Goal: Task Accomplishment & Management: Complete application form

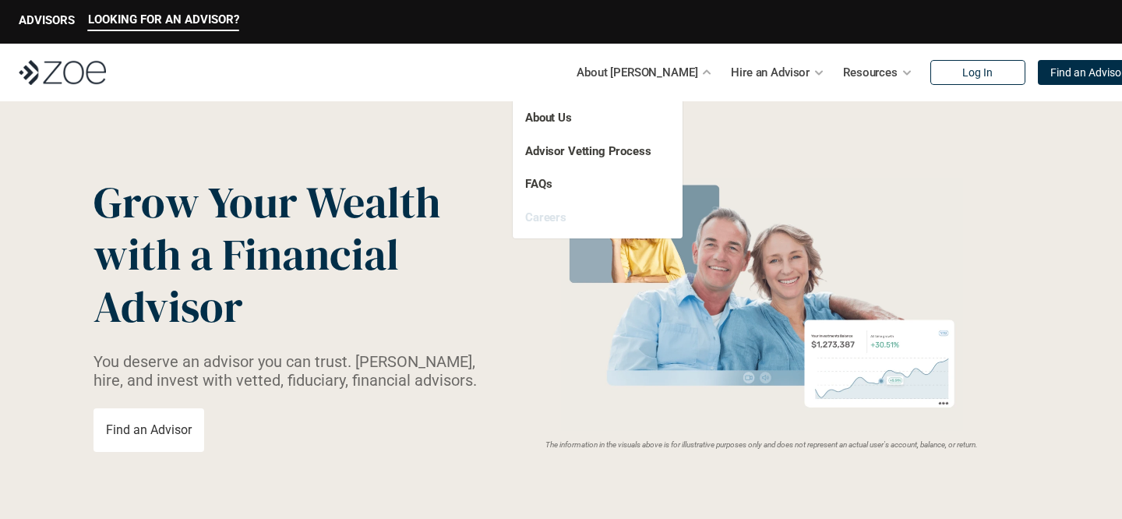
click at [548, 221] on link "Careers" at bounding box center [545, 217] width 41 height 14
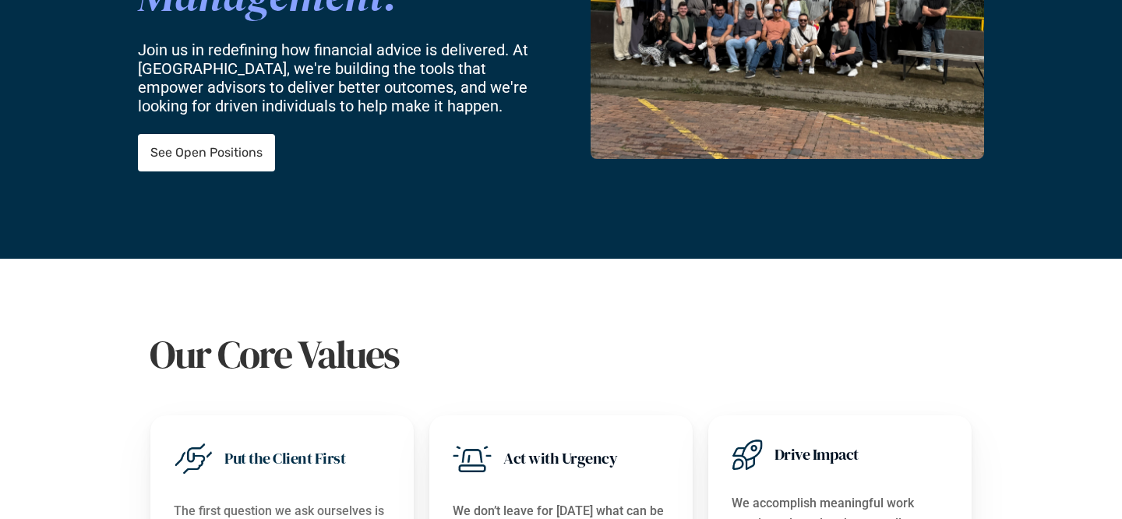
scroll to position [326, 0]
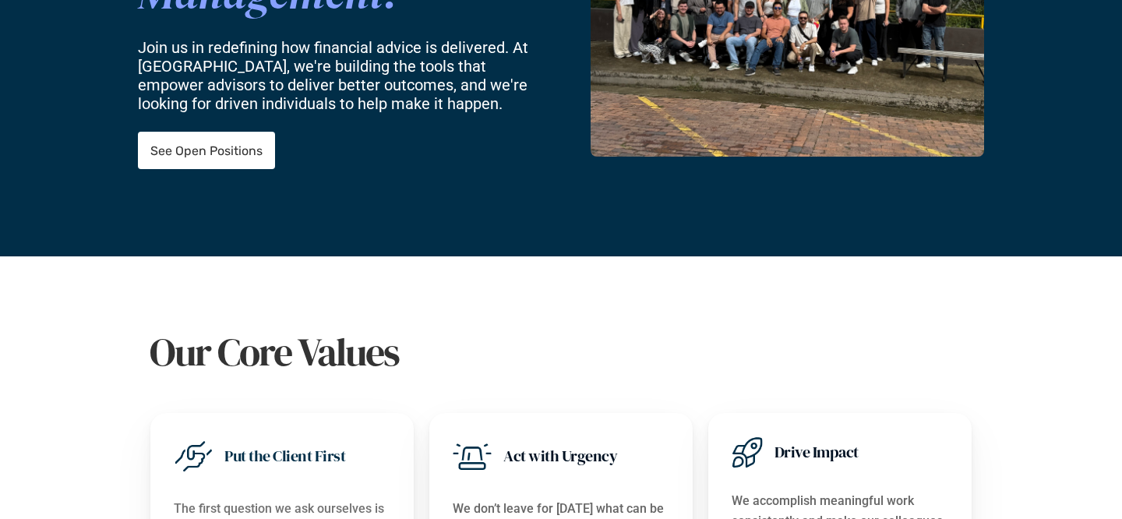
click at [230, 150] on div "Shape the Future of Wealth Management. Join us in redefining how financial advi…" at bounding box center [561, 15] width 846 height 281
click at [227, 143] on p "See Open Positions" at bounding box center [206, 150] width 112 height 15
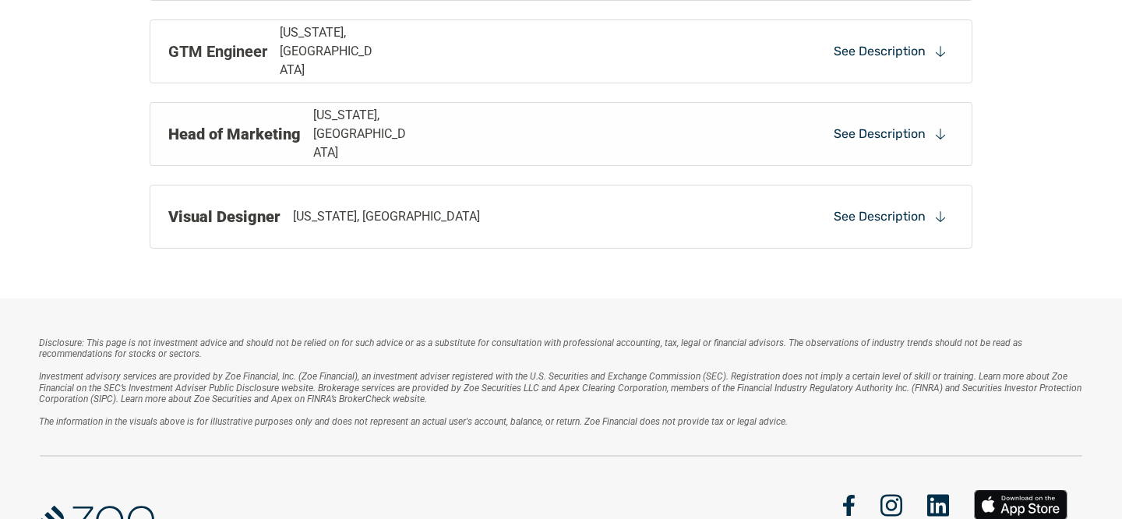
scroll to position [1549, 0]
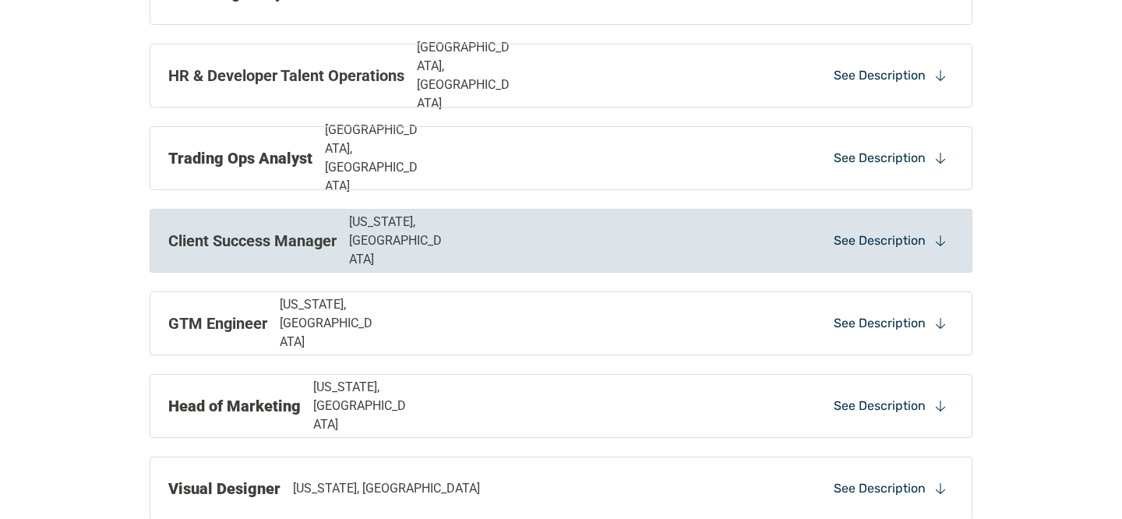
click at [235, 241] on p "Client Success Manager" at bounding box center [252, 240] width 168 height 23
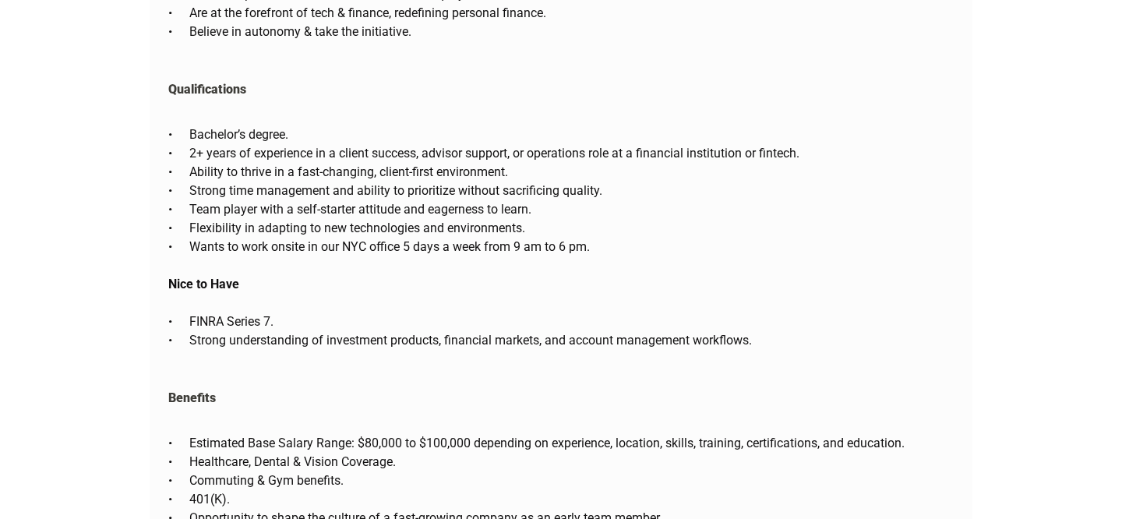
scroll to position [3199, 0]
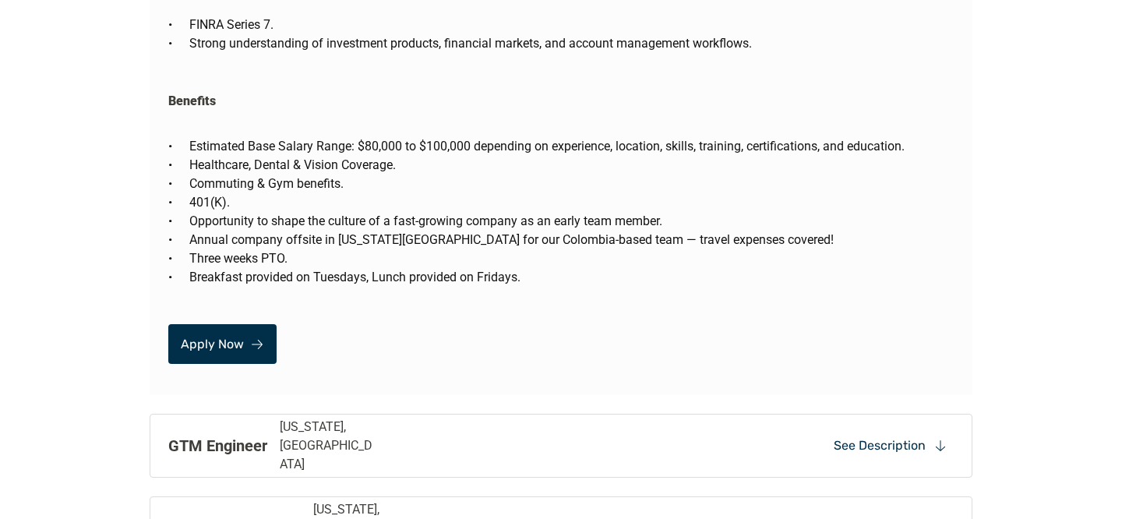
click at [218, 337] on p "Apply Now" at bounding box center [212, 344] width 63 height 15
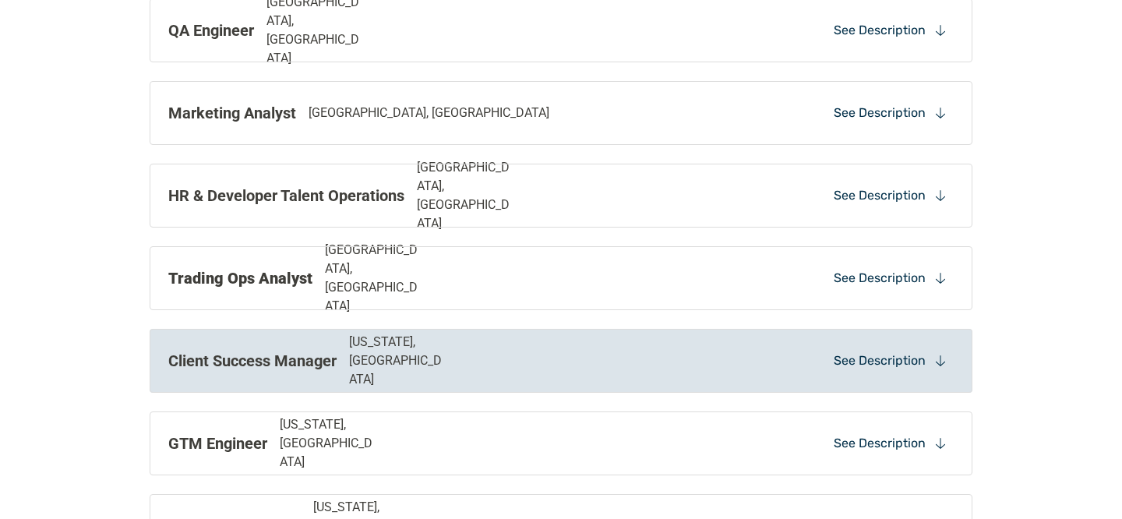
scroll to position [1561, 0]
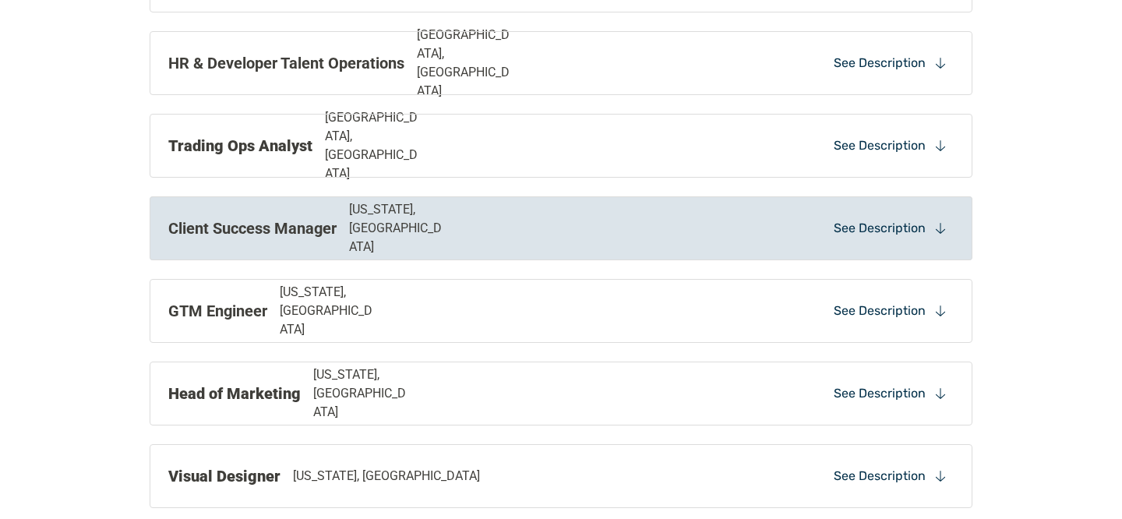
click at [880, 235] on p "See Description" at bounding box center [880, 228] width 92 height 17
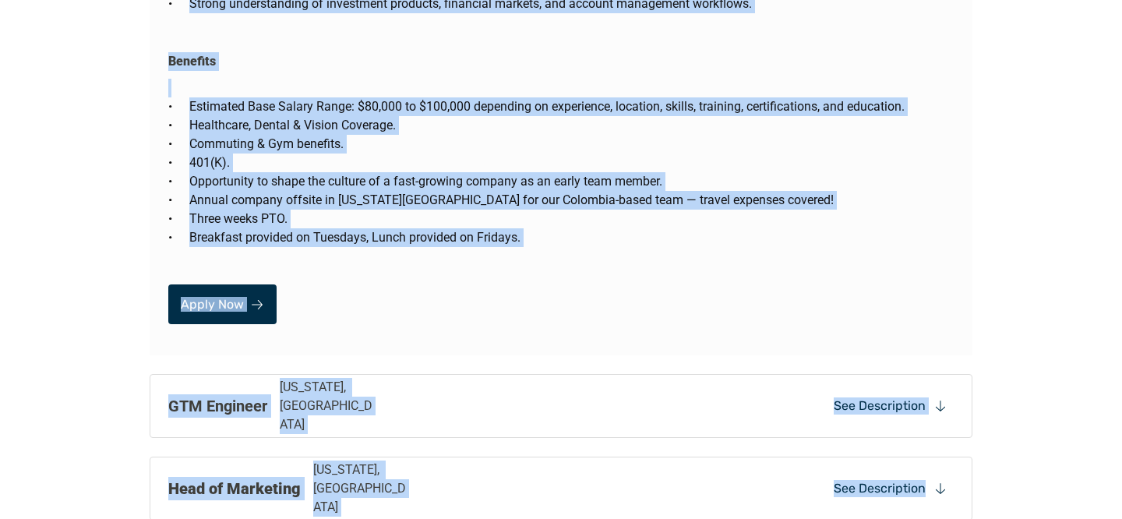
scroll to position [3261, 0]
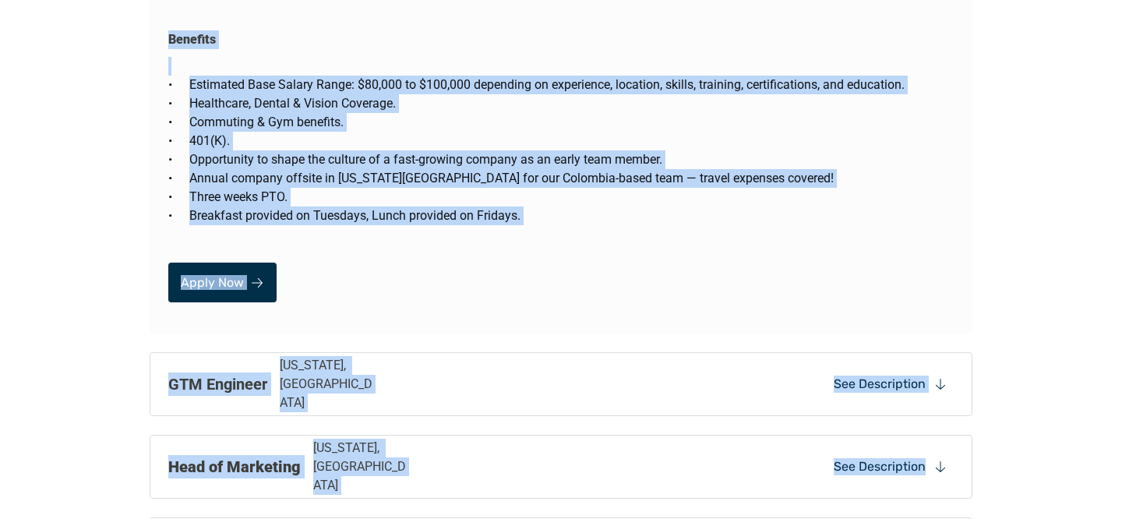
drag, startPoint x: 166, startPoint y: 218, endPoint x: 542, endPoint y: 179, distance: 378.4
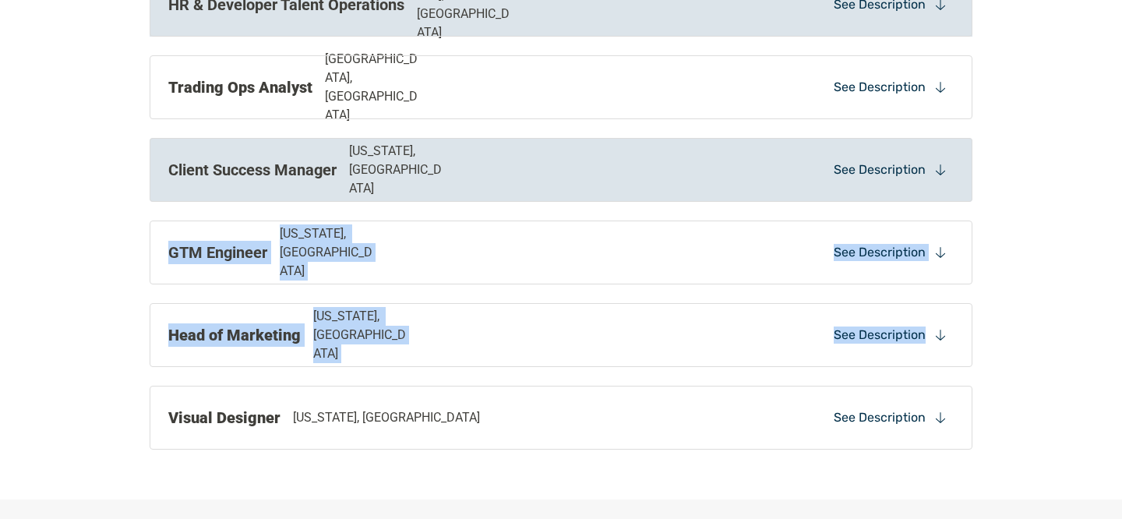
scroll to position [1642, 0]
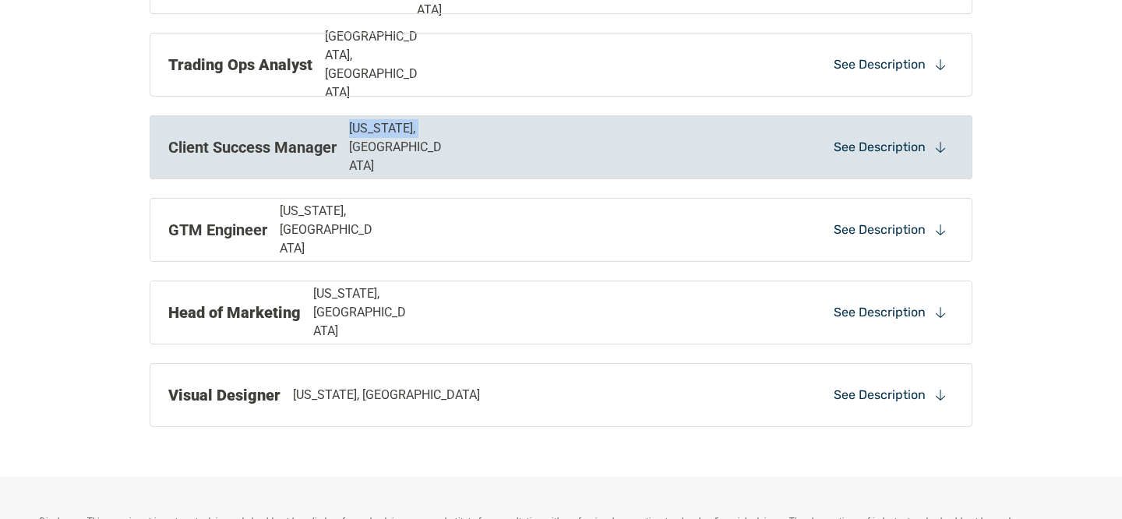
click at [528, 137] on div "Client Success Manager [US_STATE], [GEOGRAPHIC_DATA]" at bounding box center [402, 147] width 468 height 56
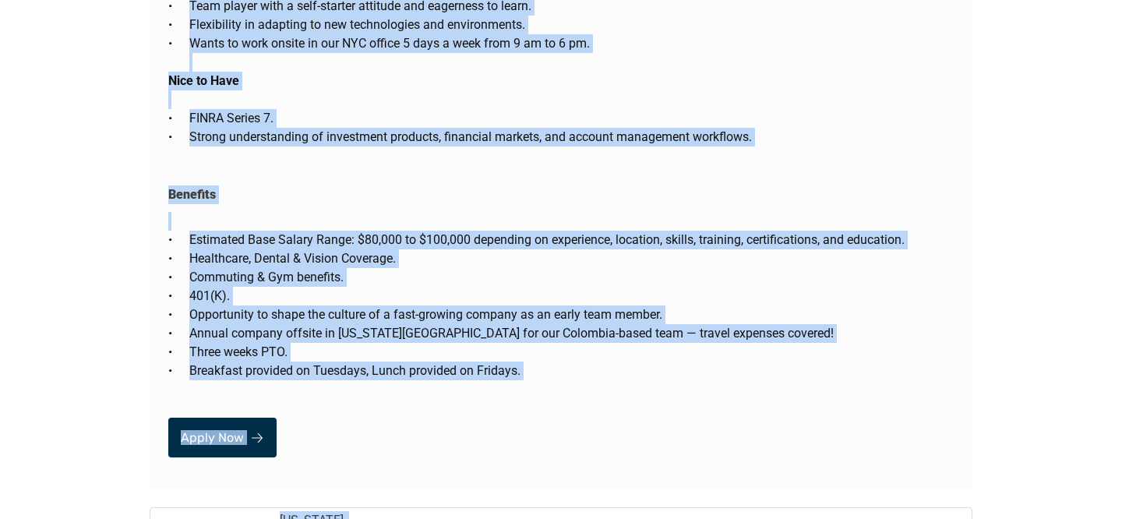
scroll to position [3116, 0]
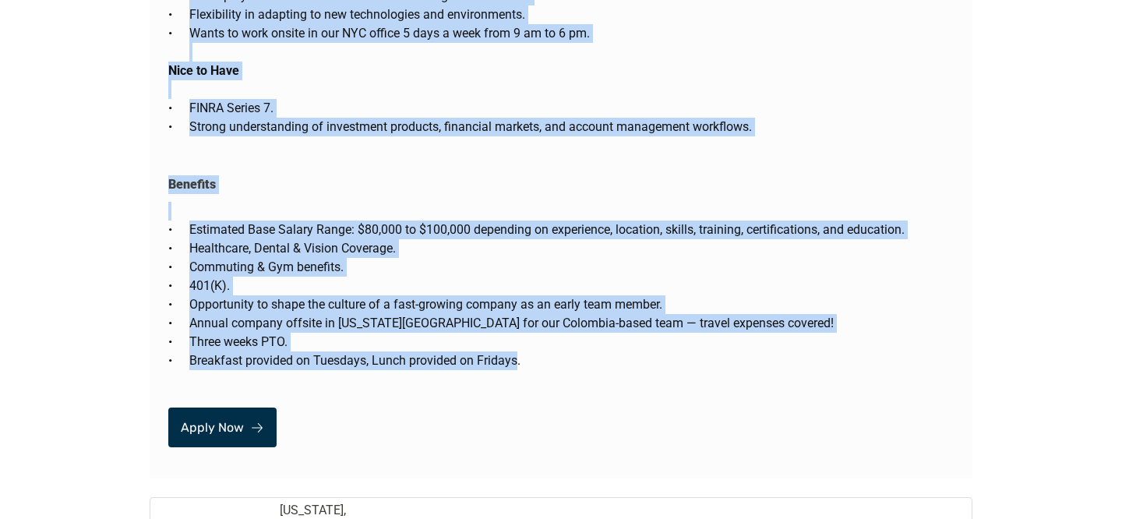
drag, startPoint x: 172, startPoint y: 229, endPoint x: 517, endPoint y: 327, distance: 358.7
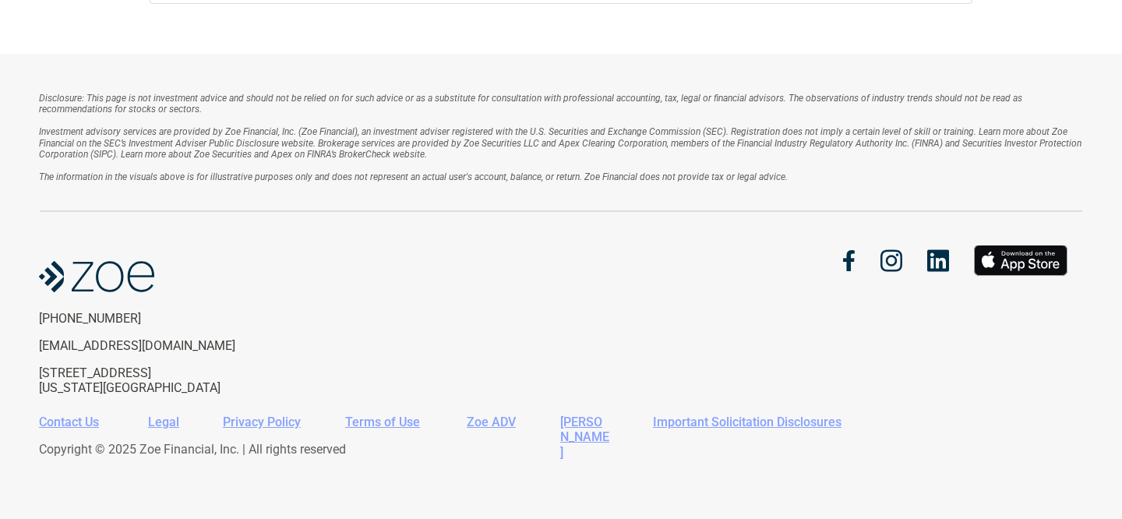
scroll to position [2065, 0]
copy div "lo ip do sit-am-con adipis elitsedd eius tempo incidid utla etd magnaal enima m…"
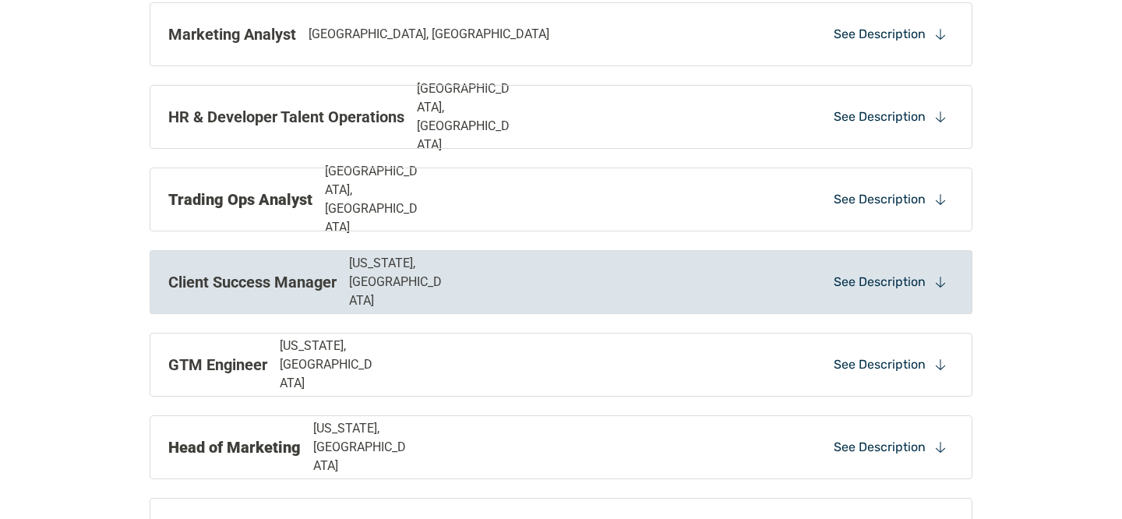
scroll to position [1549, 0]
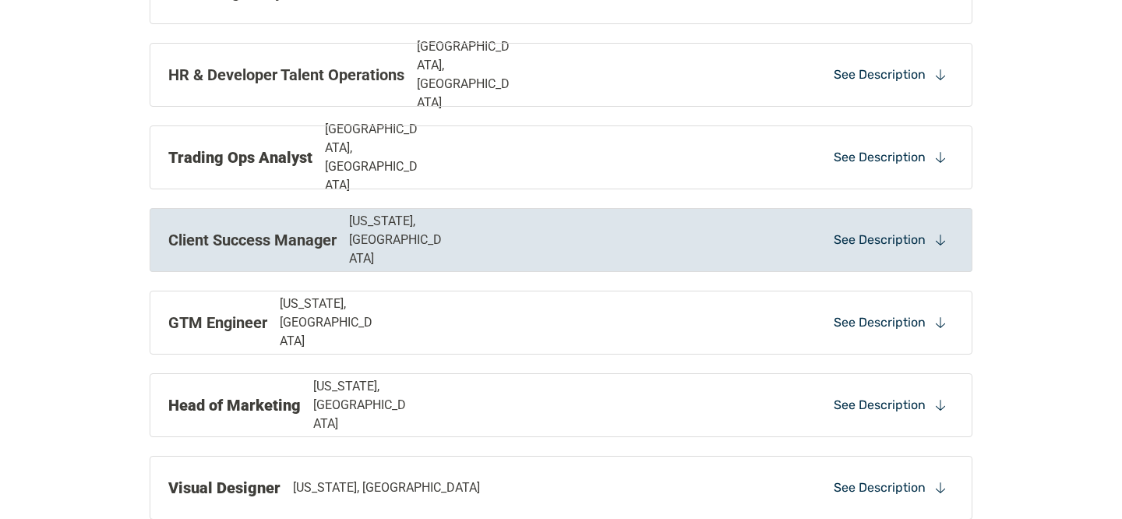
click at [497, 254] on div "Client Success Manager [US_STATE], [GEOGRAPHIC_DATA] See Description" at bounding box center [561, 240] width 823 height 64
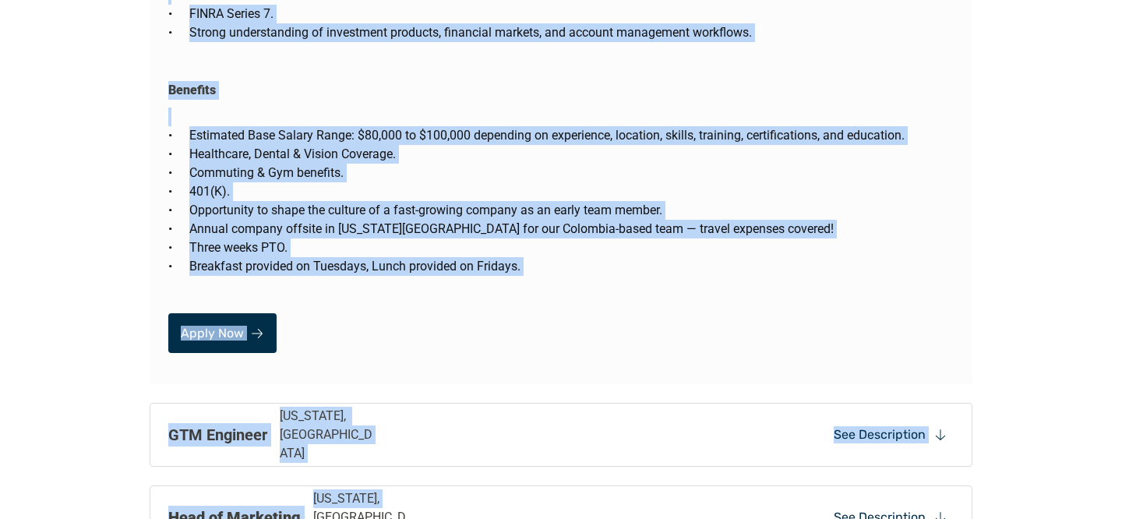
scroll to position [3213, 0]
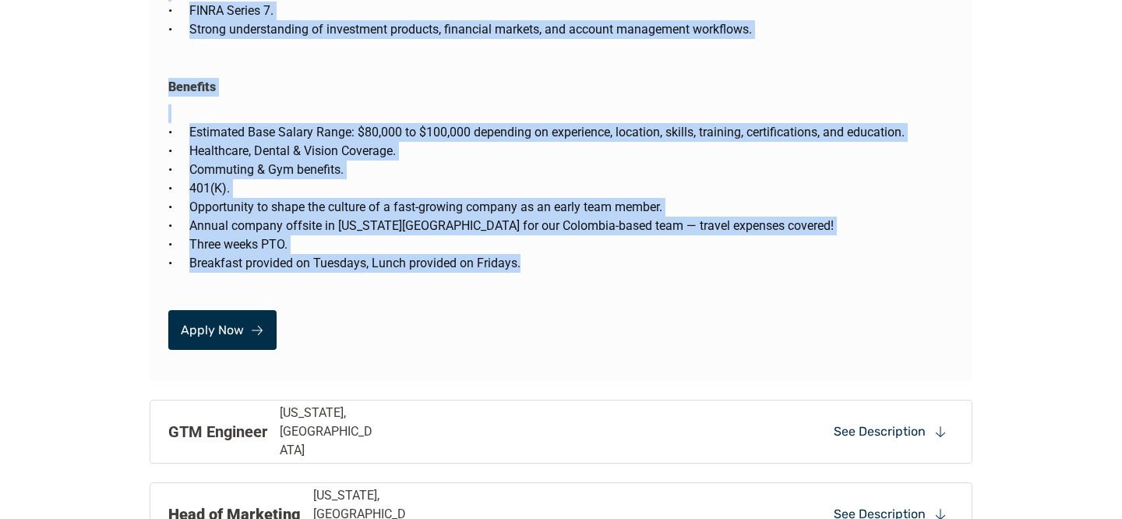
drag, startPoint x: 170, startPoint y: 324, endPoint x: 519, endPoint y: 224, distance: 363.1
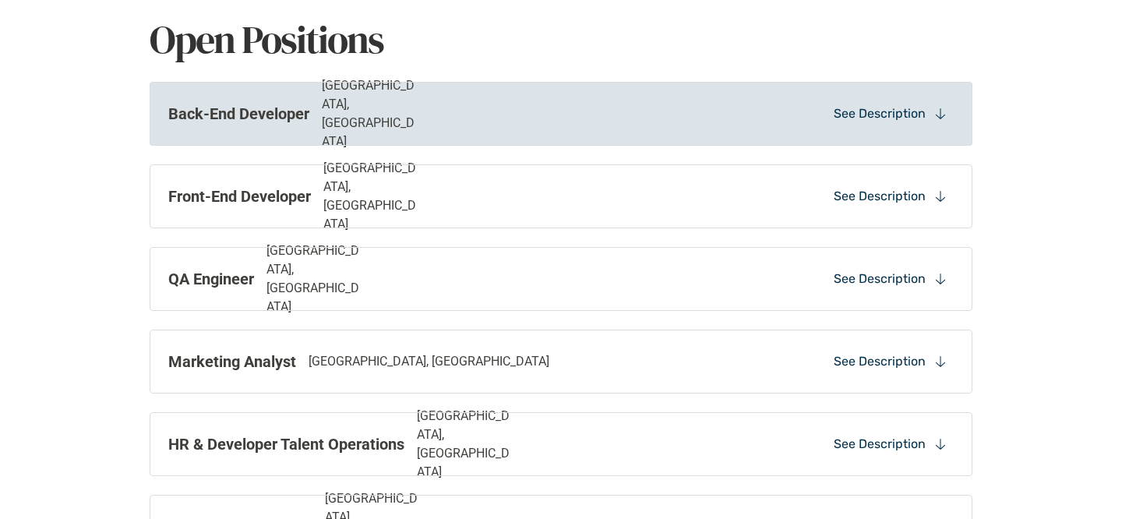
scroll to position [1404, 0]
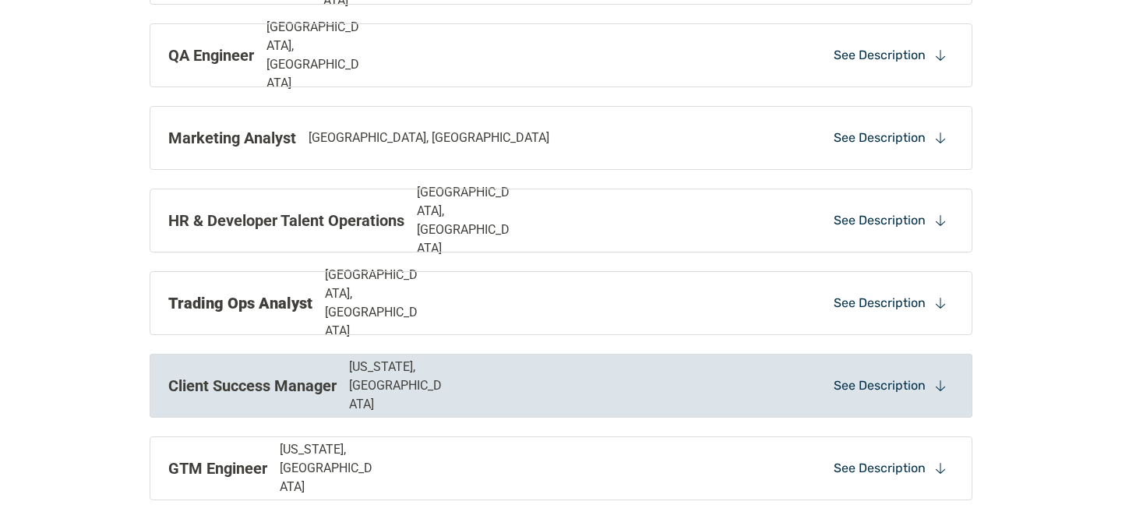
click at [376, 372] on div "Client Success Manager [US_STATE], [GEOGRAPHIC_DATA] See Description" at bounding box center [561, 386] width 823 height 64
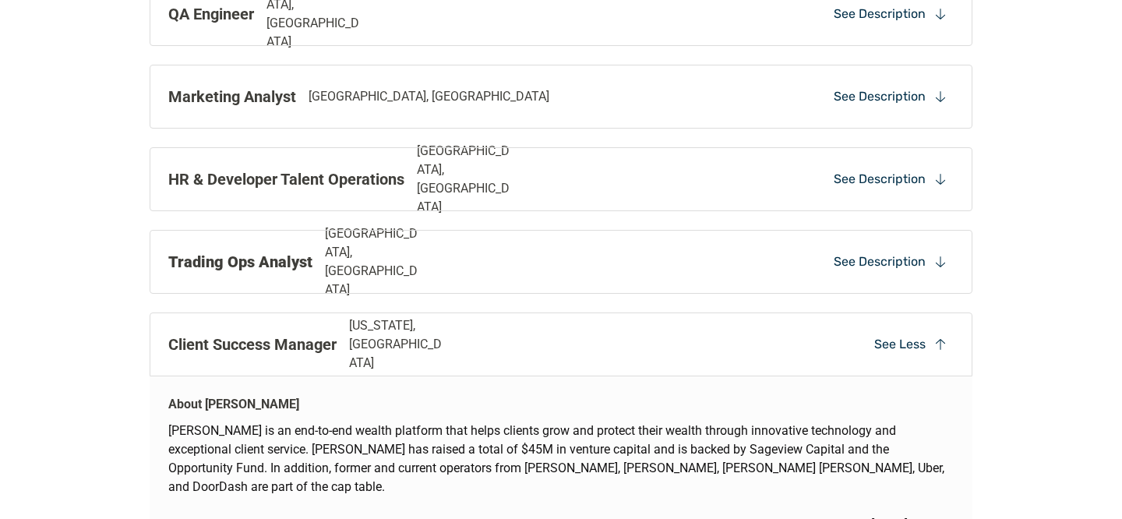
scroll to position [1619, 0]
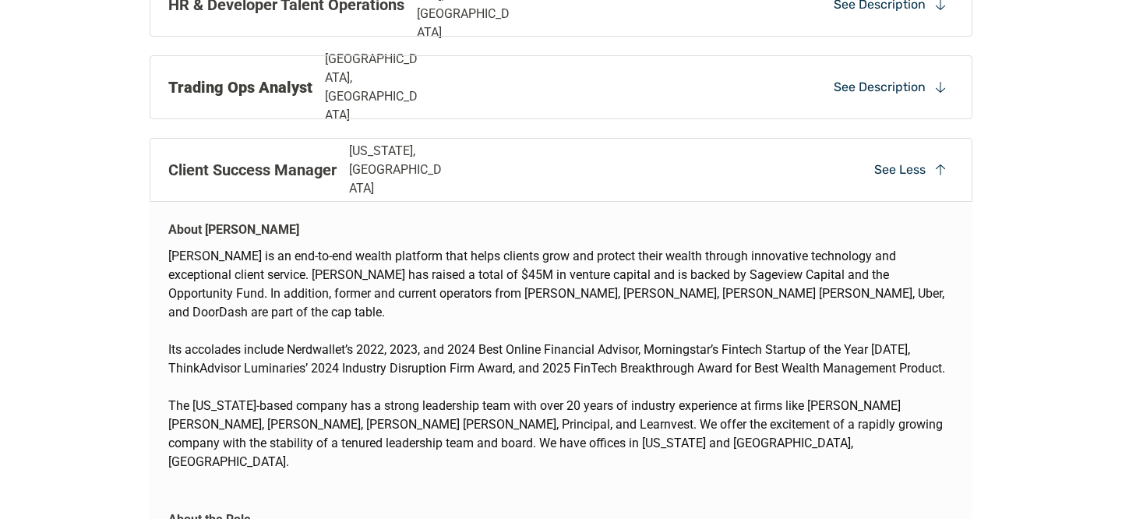
drag, startPoint x: 171, startPoint y: 253, endPoint x: 336, endPoint y: 475, distance: 276.4
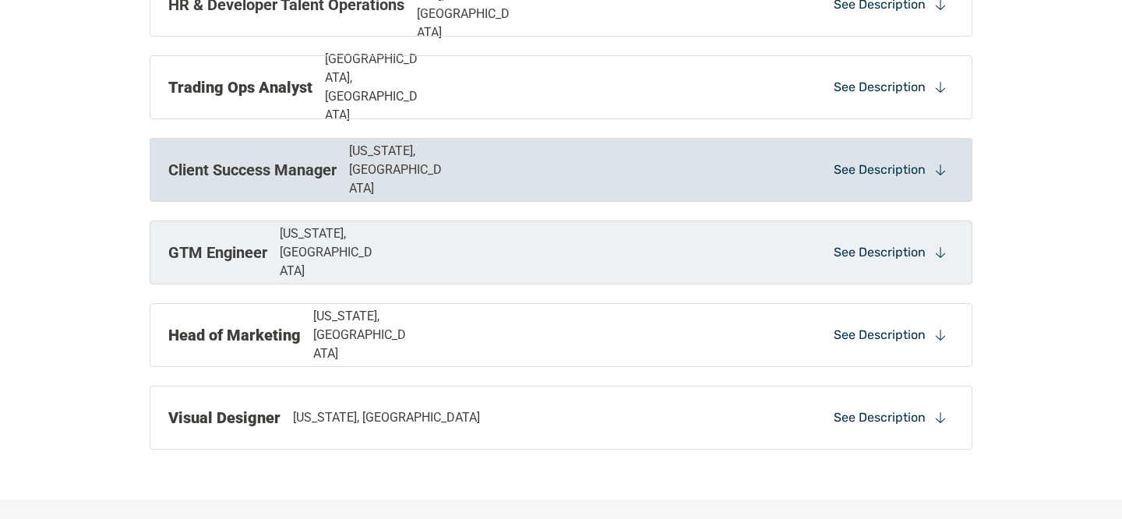
click at [244, 180] on p "Client Success Manager" at bounding box center [252, 169] width 168 height 23
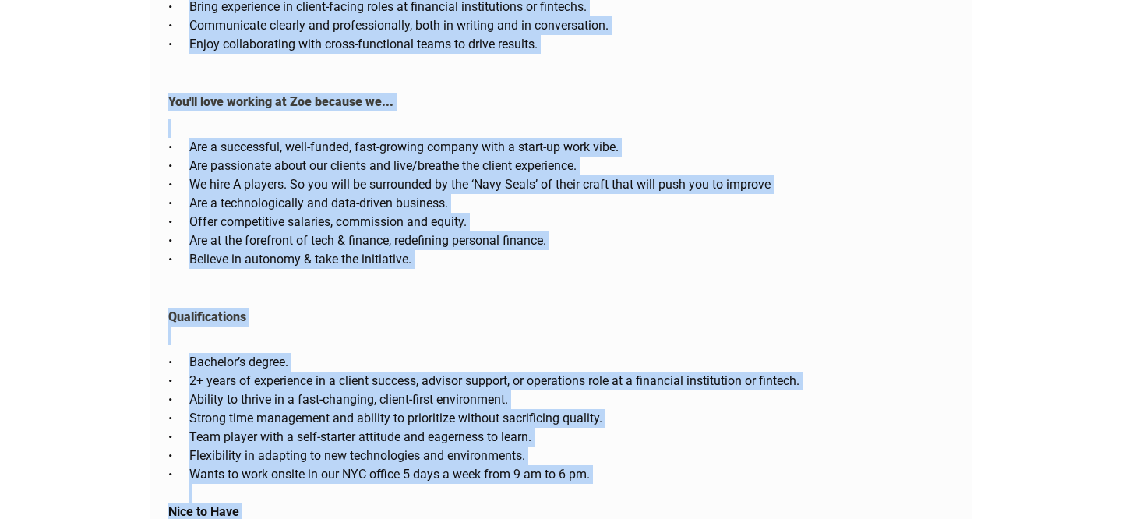
scroll to position [2744, 0]
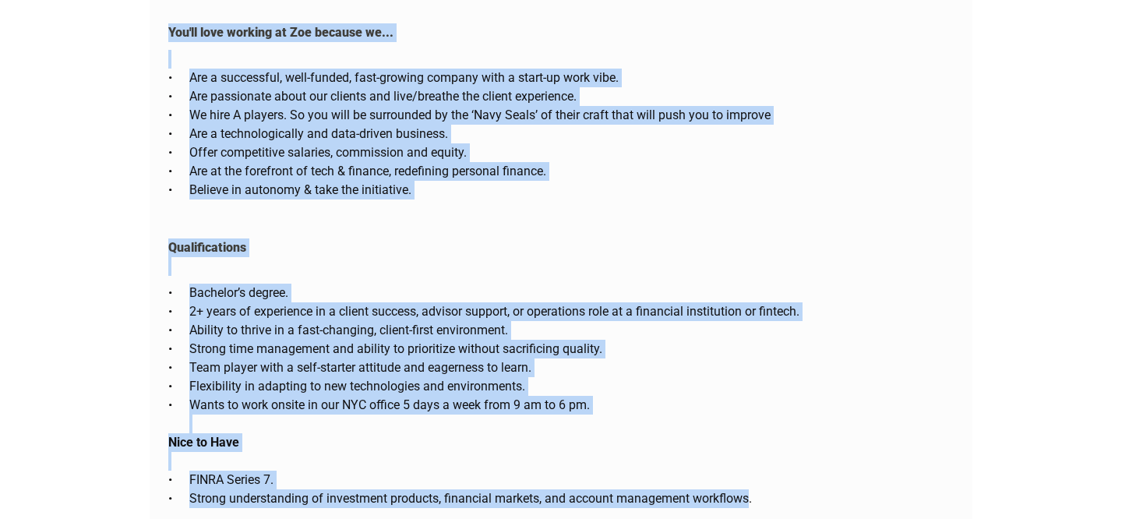
drag, startPoint x: 168, startPoint y: 256, endPoint x: 752, endPoint y: 464, distance: 619.4
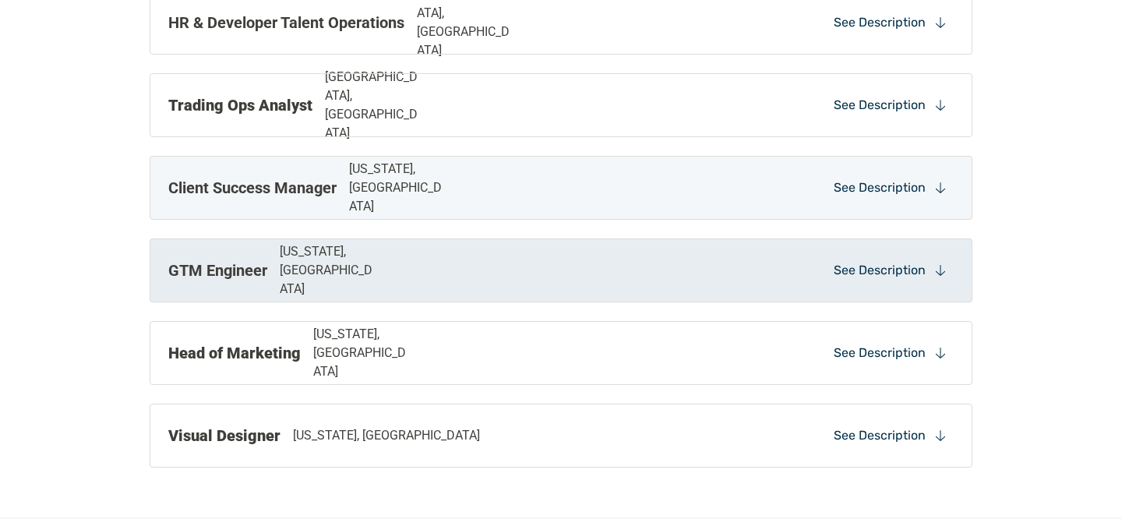
scroll to position [1602, 0]
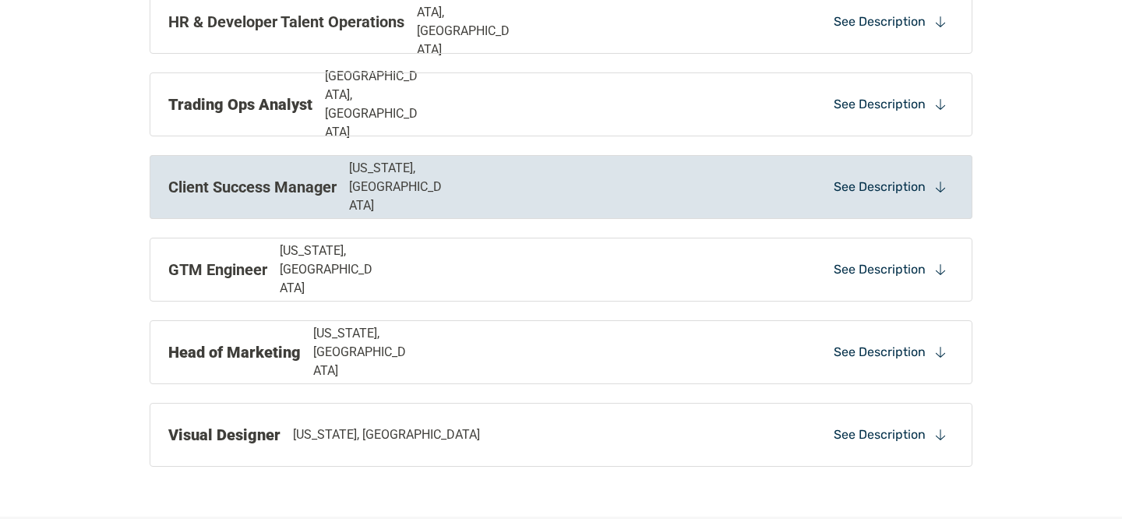
click at [374, 191] on p "[US_STATE], [GEOGRAPHIC_DATA]" at bounding box center [398, 187] width 99 height 56
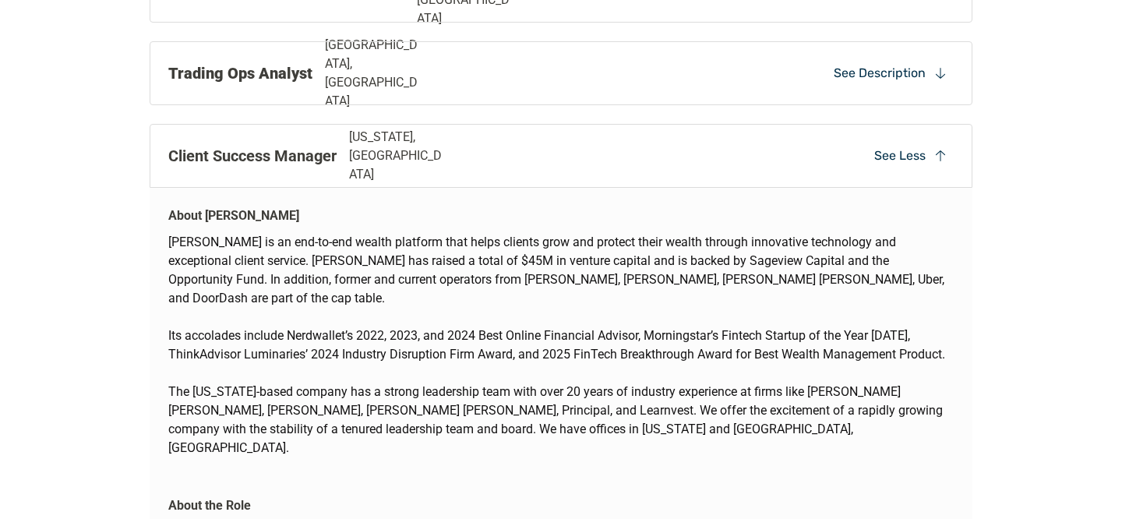
scroll to position [1655, 0]
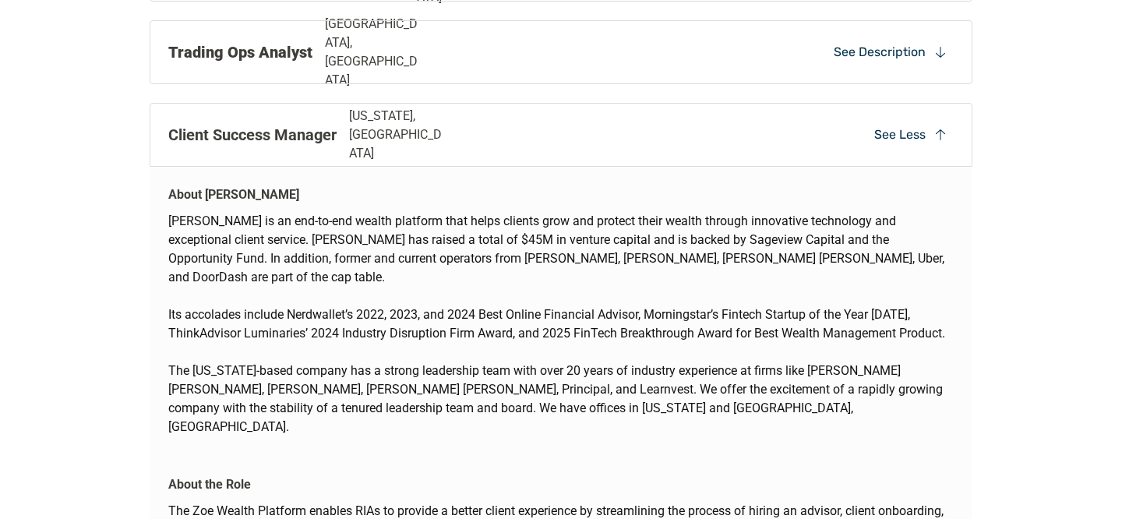
click at [186, 192] on p "About [PERSON_NAME]" at bounding box center [233, 194] width 131 height 19
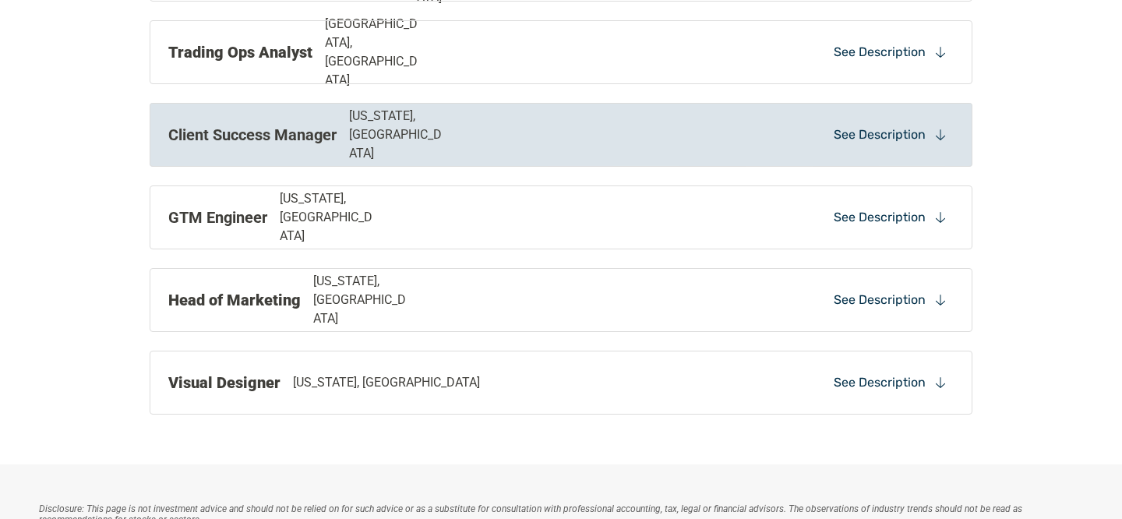
click at [198, 154] on div "Client Success Manager [US_STATE], [GEOGRAPHIC_DATA] See Description" at bounding box center [561, 135] width 823 height 64
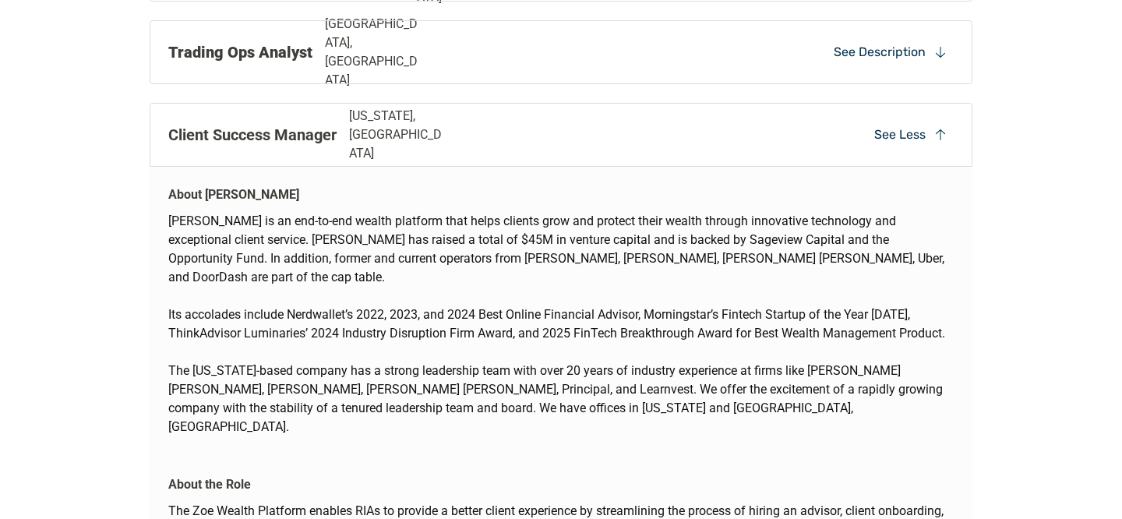
click at [235, 236] on p "[PERSON_NAME] is an end-to-end wealth platform that helps clients grow and prot…" at bounding box center [561, 259] width 786 height 94
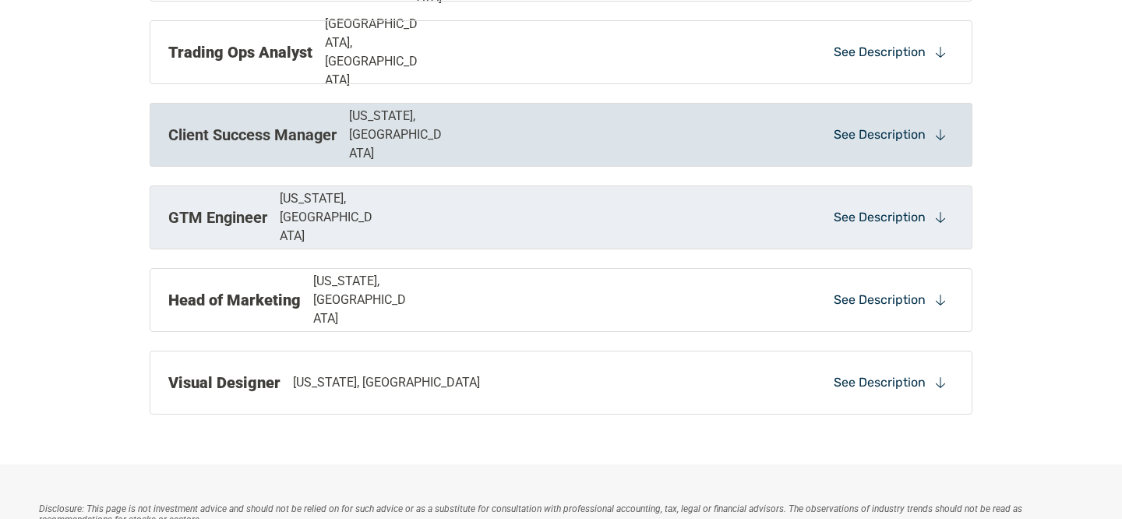
click at [298, 135] on p "Client Success Manager" at bounding box center [252, 134] width 168 height 23
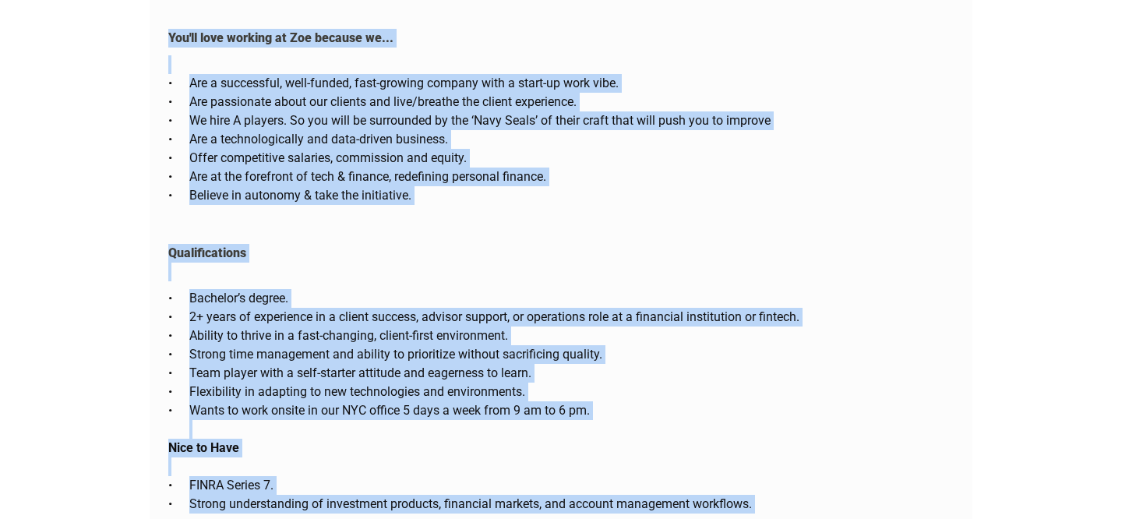
scroll to position [2793, 0]
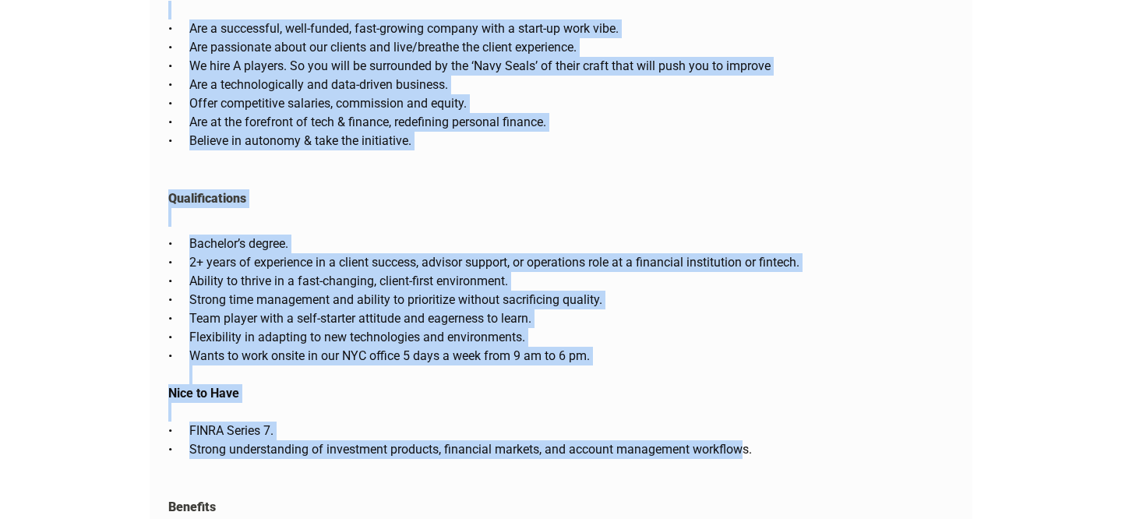
drag, startPoint x: 169, startPoint y: 190, endPoint x: 747, endPoint y: 417, distance: 621.1
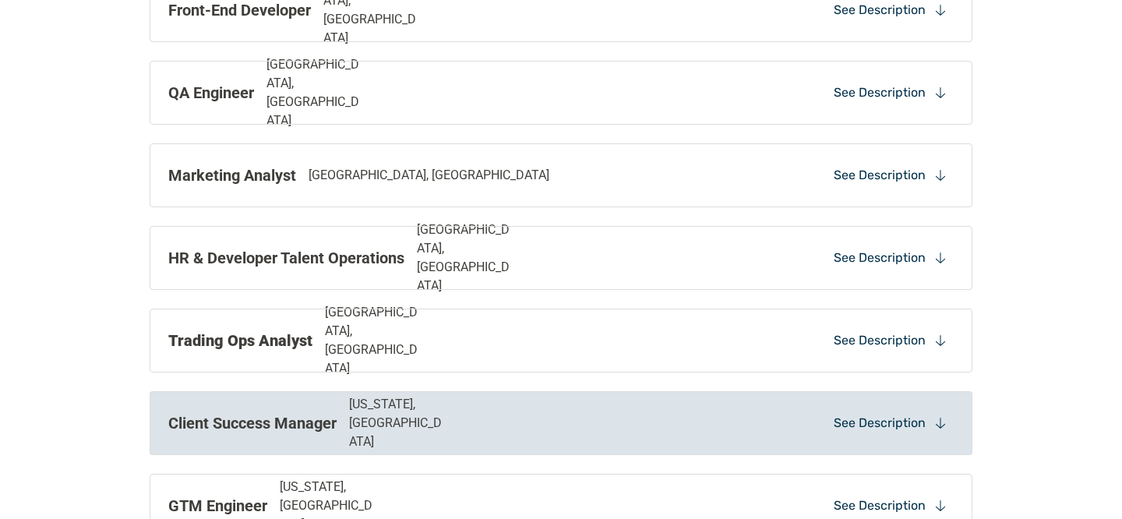
scroll to position [1542, 0]
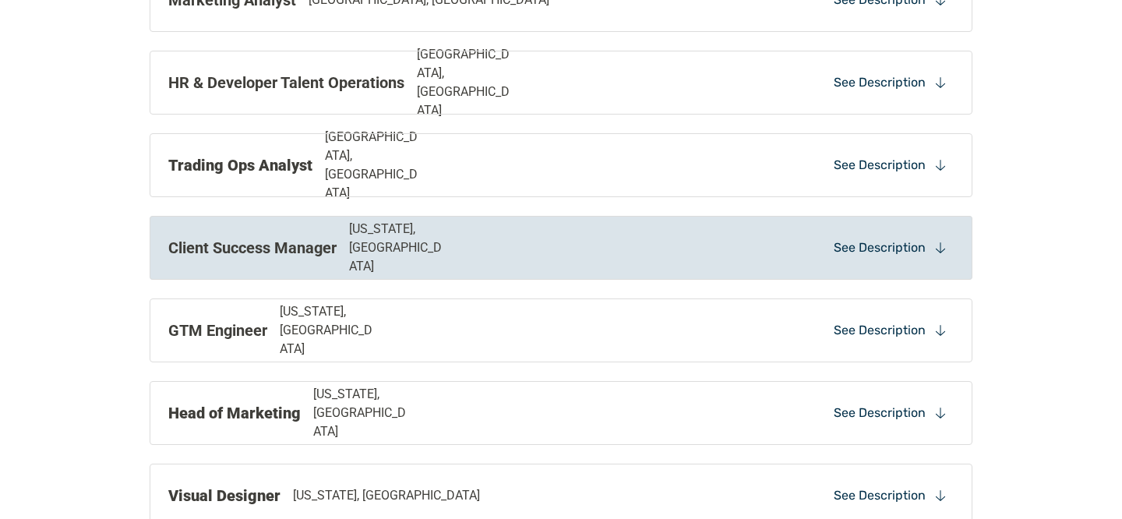
click at [288, 244] on p "Client Success Manager" at bounding box center [252, 247] width 168 height 23
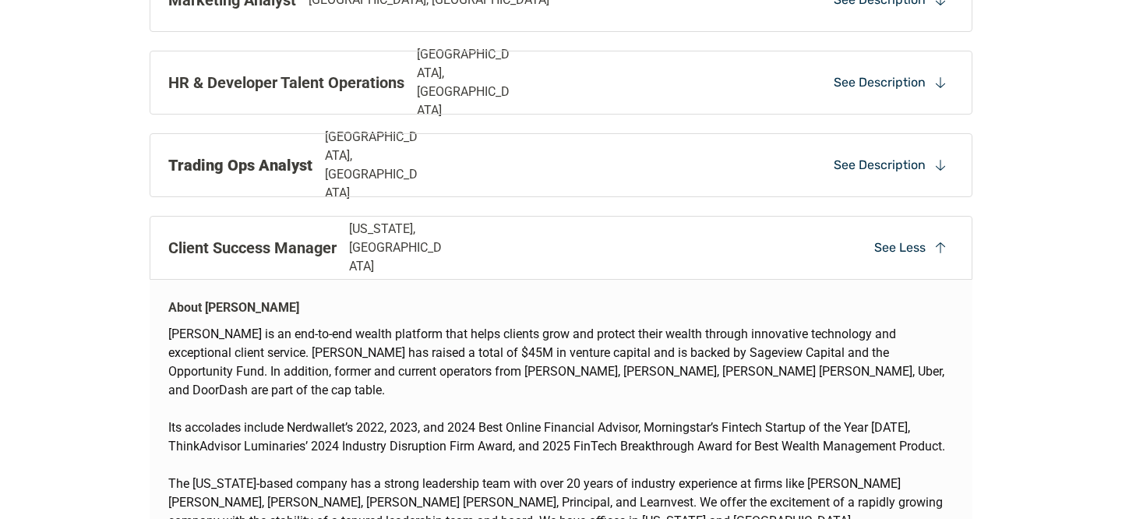
click at [274, 357] on p "[PERSON_NAME] is an end-to-end wealth platform that helps clients grow and prot…" at bounding box center [561, 372] width 786 height 94
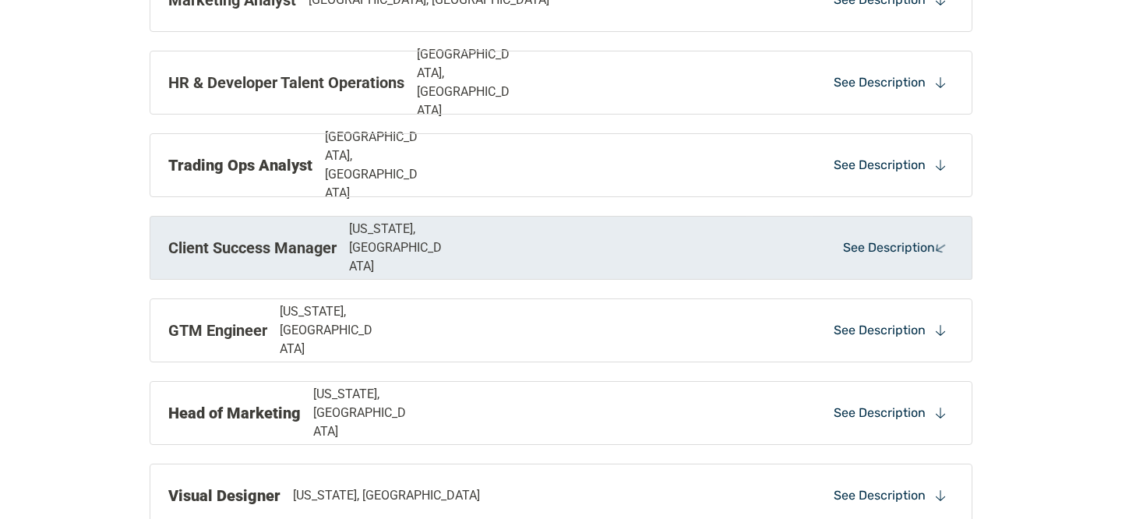
click at [274, 357] on div "GTM Engineer [US_STATE], [GEOGRAPHIC_DATA] See Description" at bounding box center [561, 330] width 823 height 64
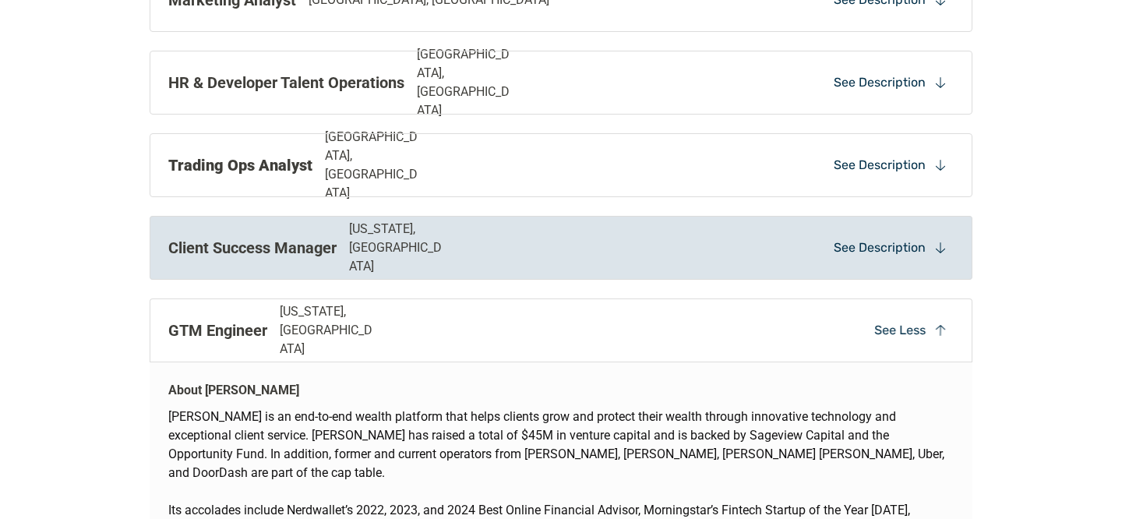
click at [274, 243] on p "Client Success Manager" at bounding box center [252, 247] width 168 height 23
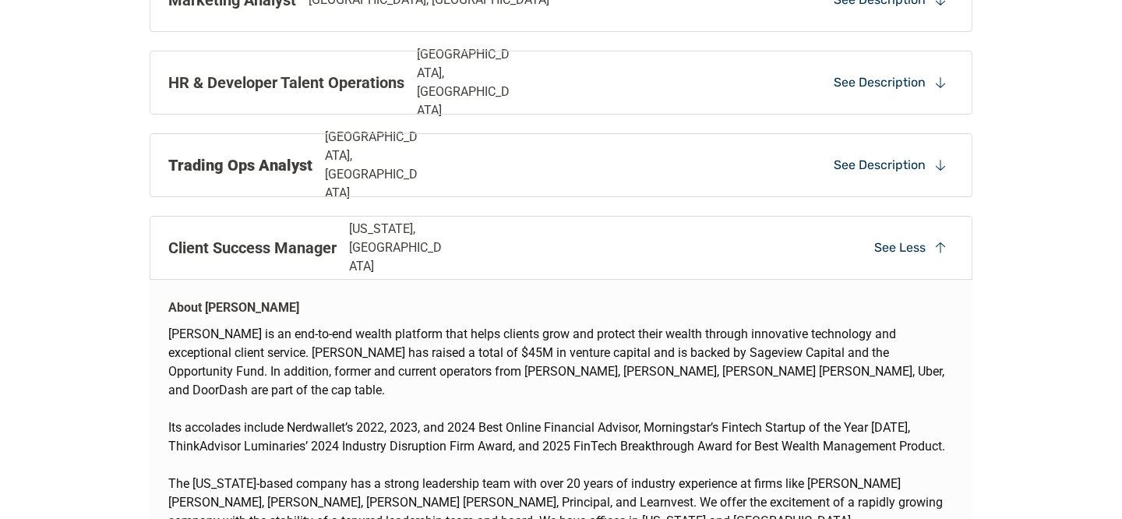
click at [274, 247] on p "Client Success Manager" at bounding box center [252, 247] width 168 height 23
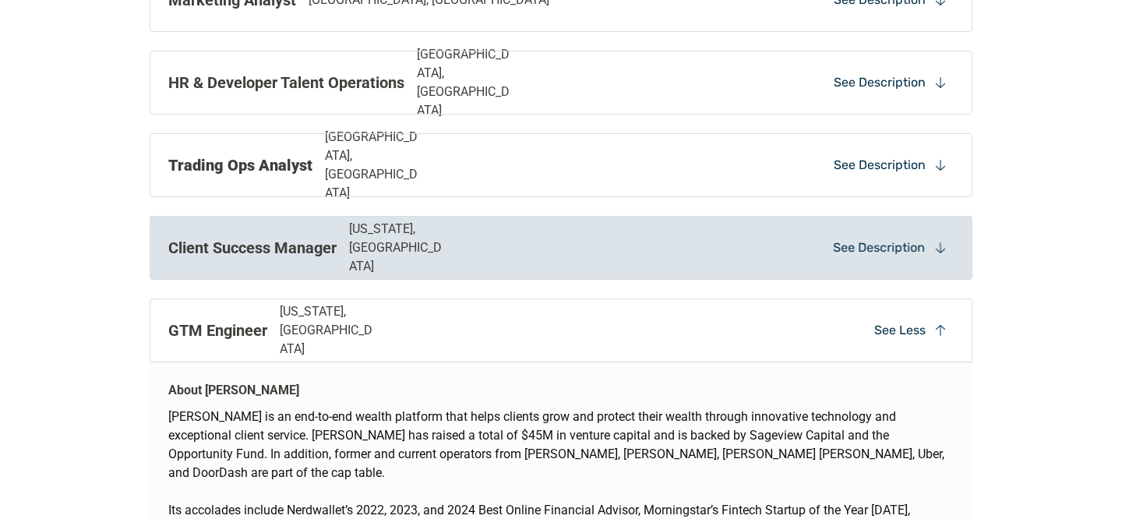
click at [271, 249] on p "Client Success Manager" at bounding box center [252, 247] width 168 height 23
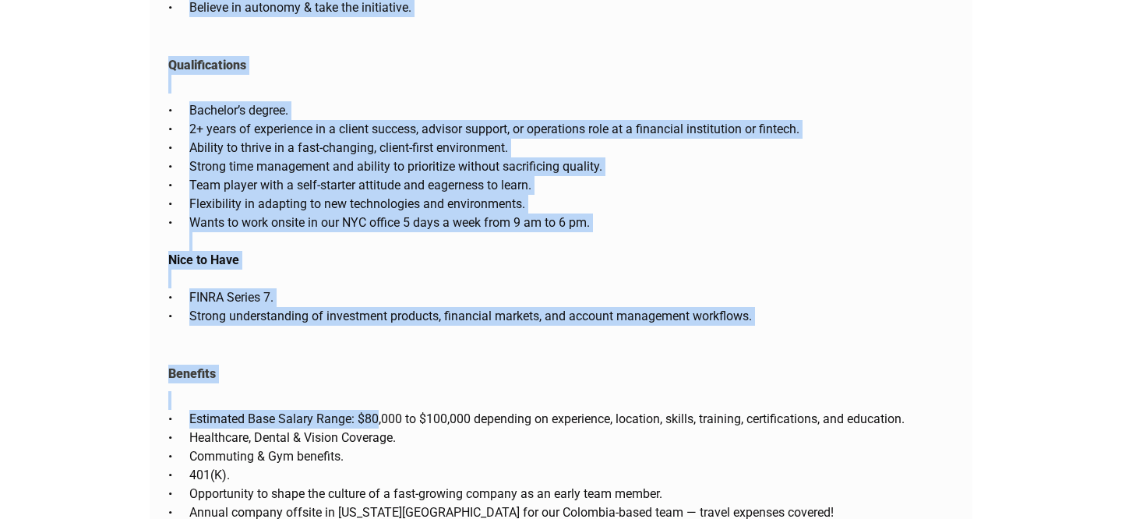
scroll to position [2946, 0]
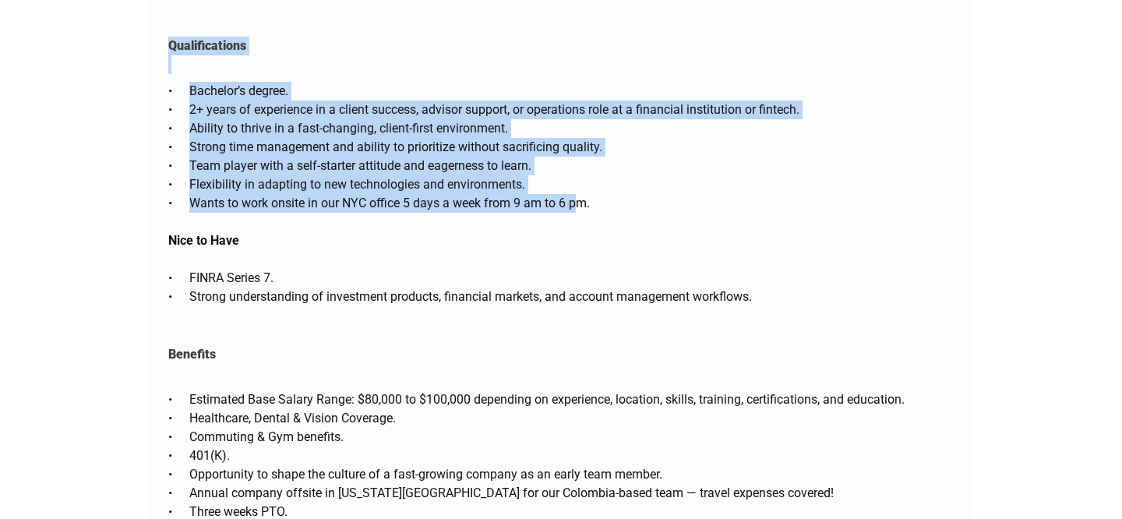
drag, startPoint x: 174, startPoint y: 309, endPoint x: 579, endPoint y: 167, distance: 429.6
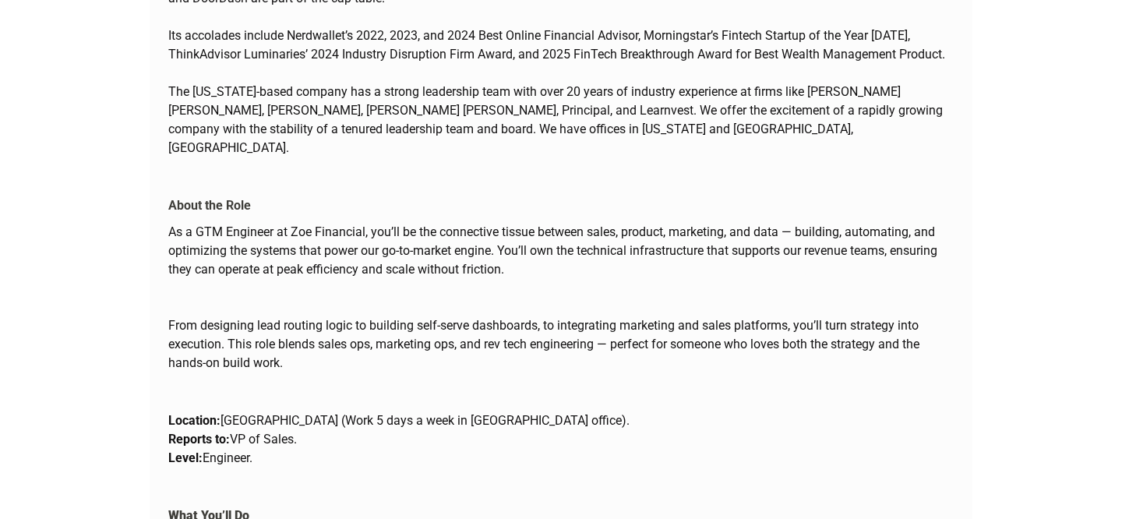
scroll to position [1810, 0]
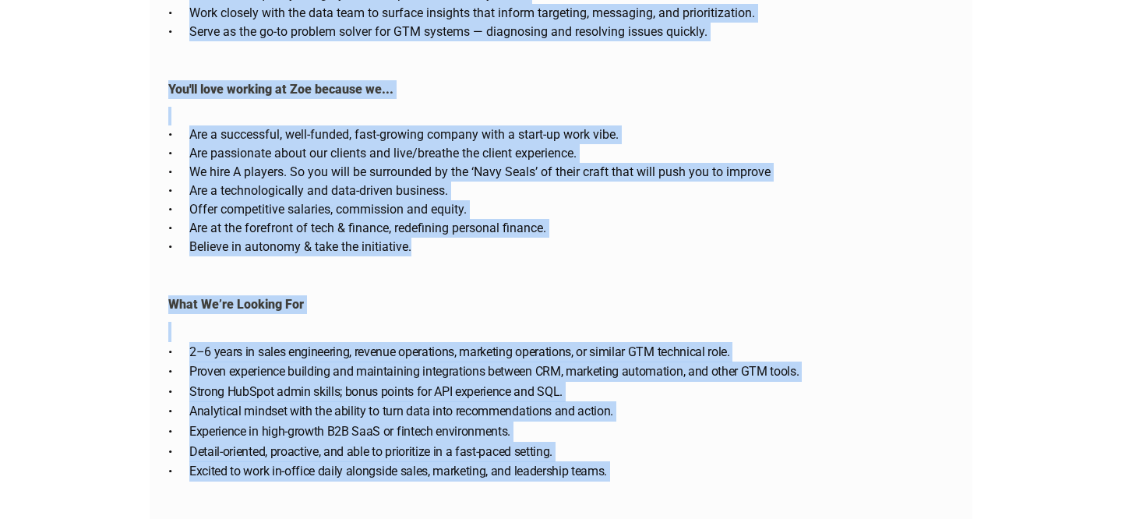
drag, startPoint x: 169, startPoint y: 150, endPoint x: 347, endPoint y: 238, distance: 198.0
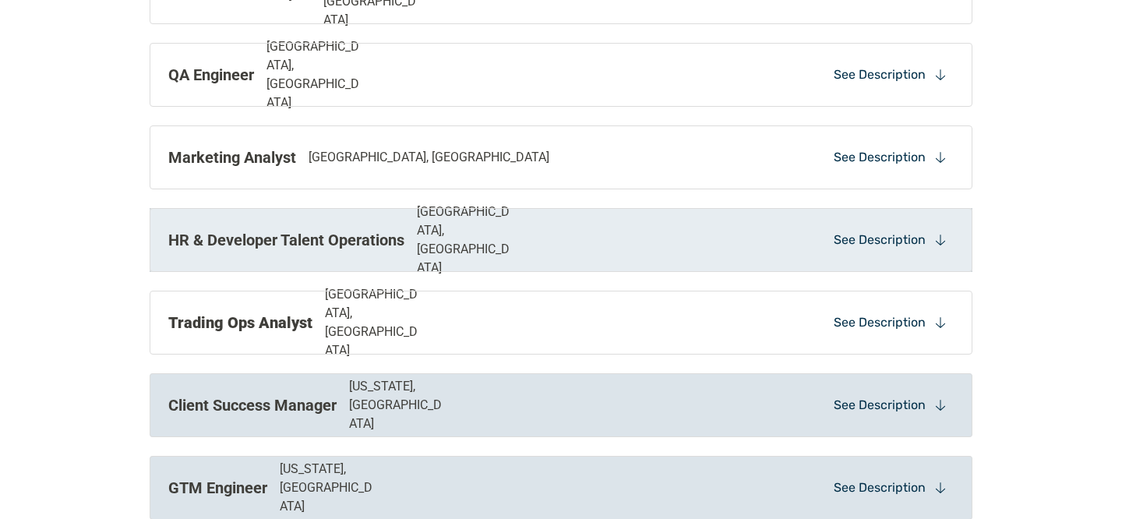
scroll to position [1452, 0]
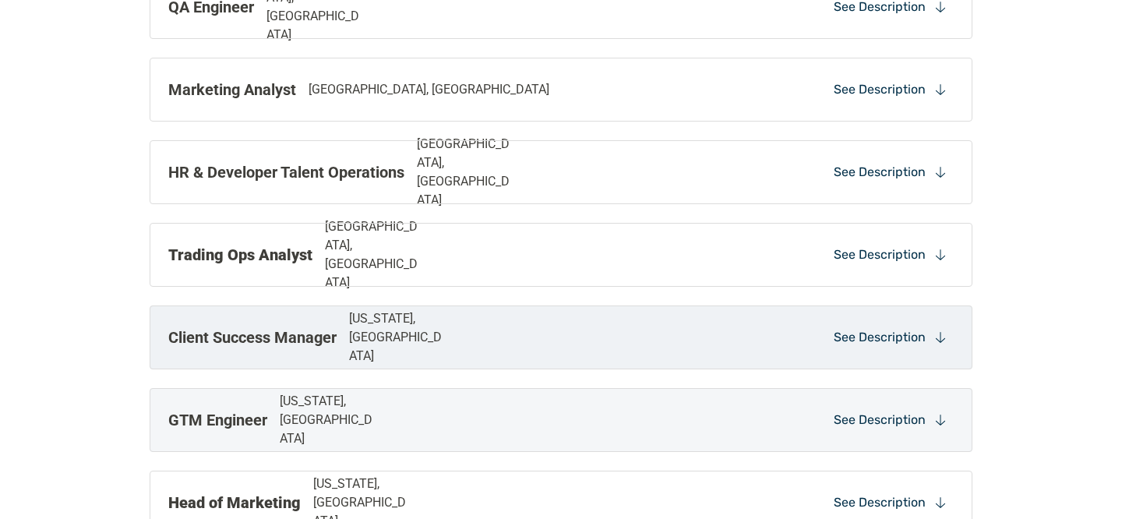
click at [266, 330] on p "Client Success Manager" at bounding box center [252, 337] width 168 height 23
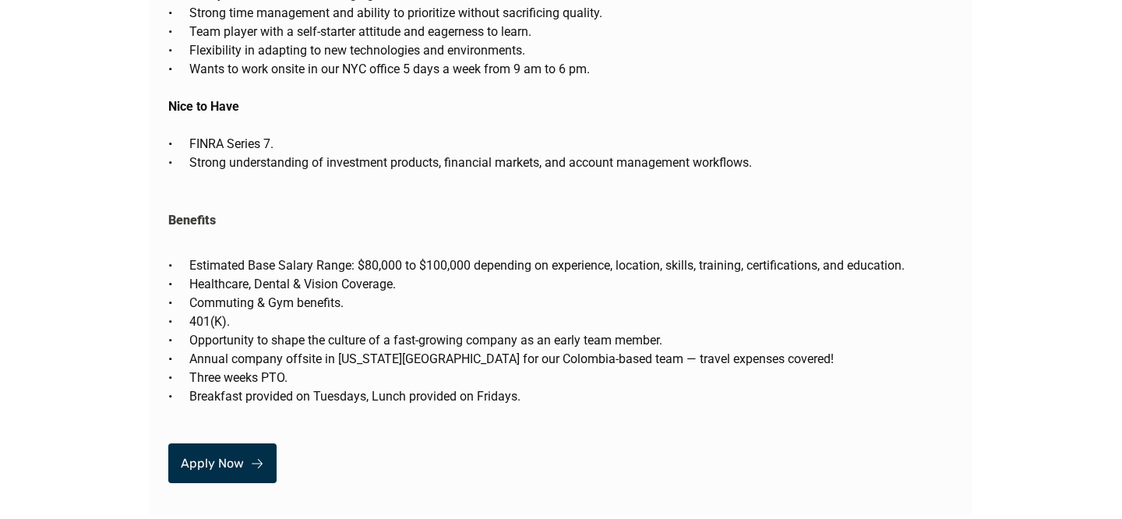
scroll to position [3110, 0]
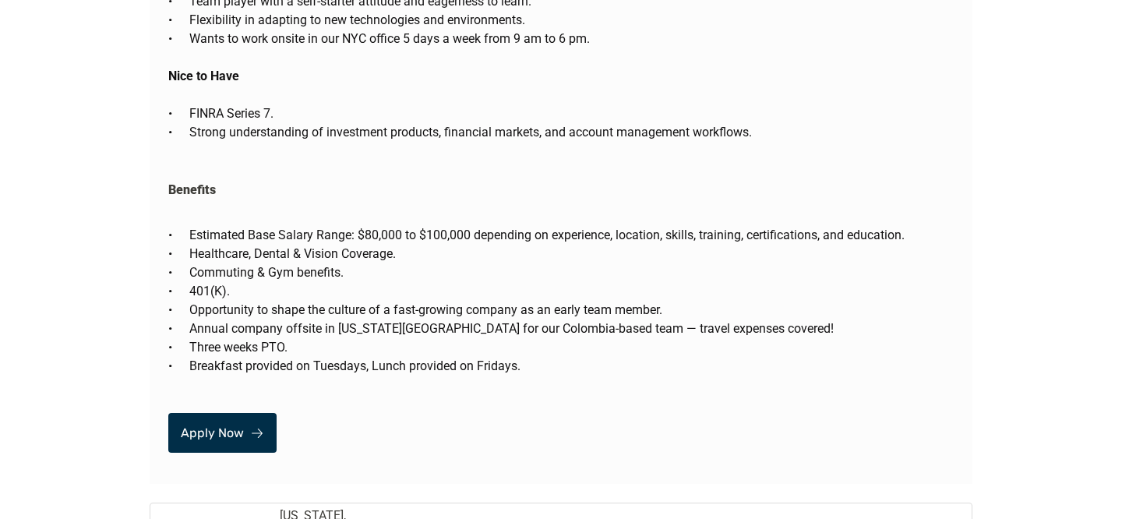
click at [247, 413] on link "Apply Now" at bounding box center [222, 433] width 108 height 40
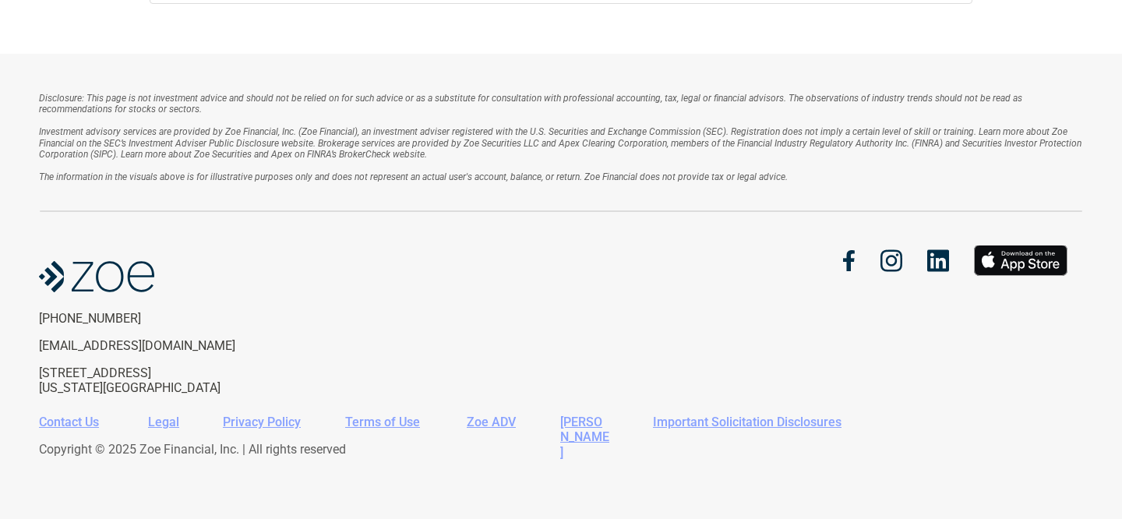
scroll to position [2065, 0]
